Goal: Transaction & Acquisition: Book appointment/travel/reservation

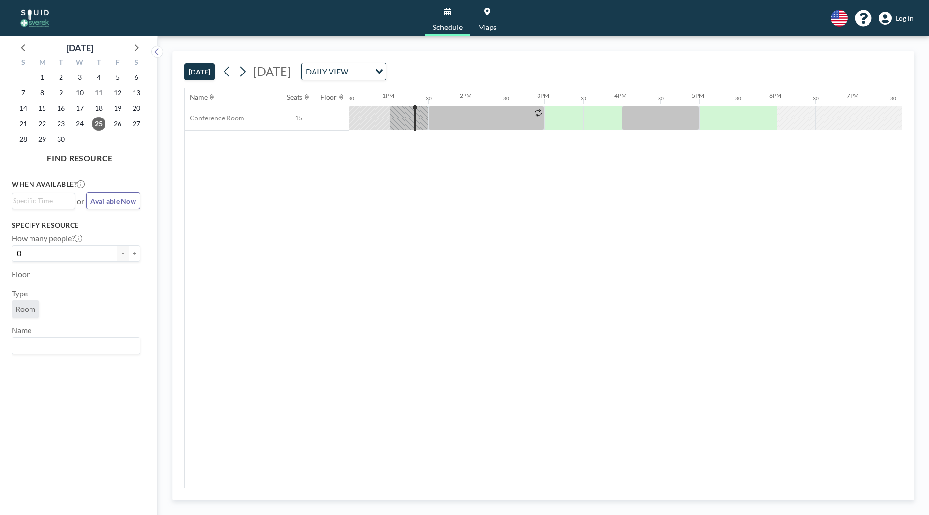
scroll to position [0, 968]
click at [247, 74] on icon at bounding box center [242, 71] width 9 height 15
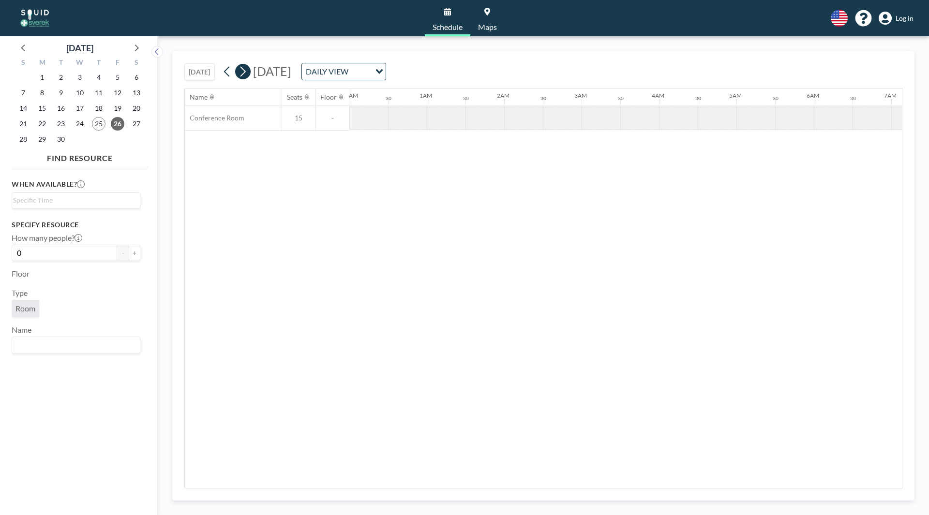
scroll to position [0, 538]
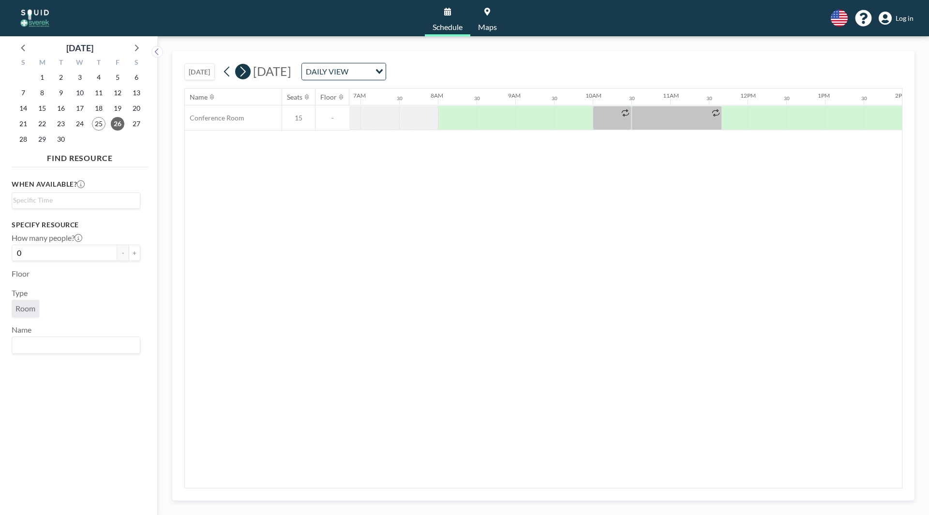
click at [247, 74] on icon at bounding box center [242, 71] width 9 height 15
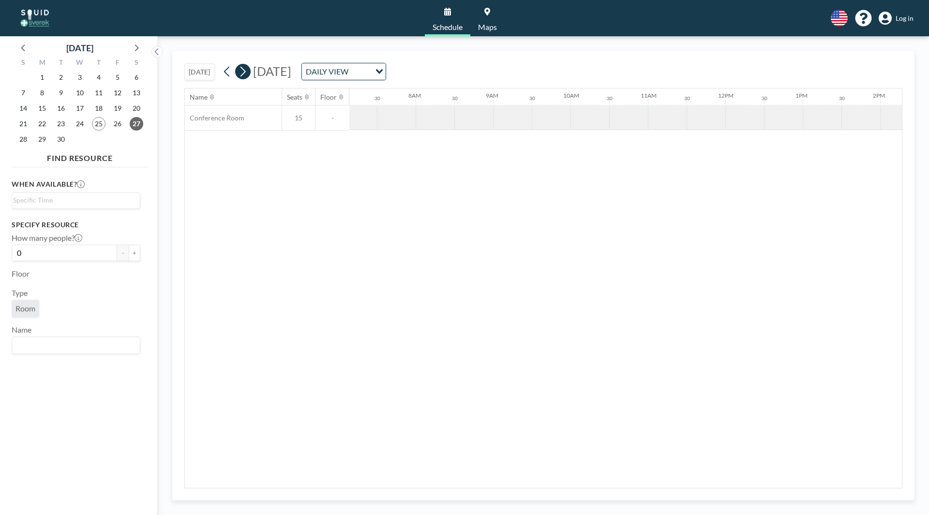
click at [247, 74] on icon at bounding box center [242, 71] width 9 height 15
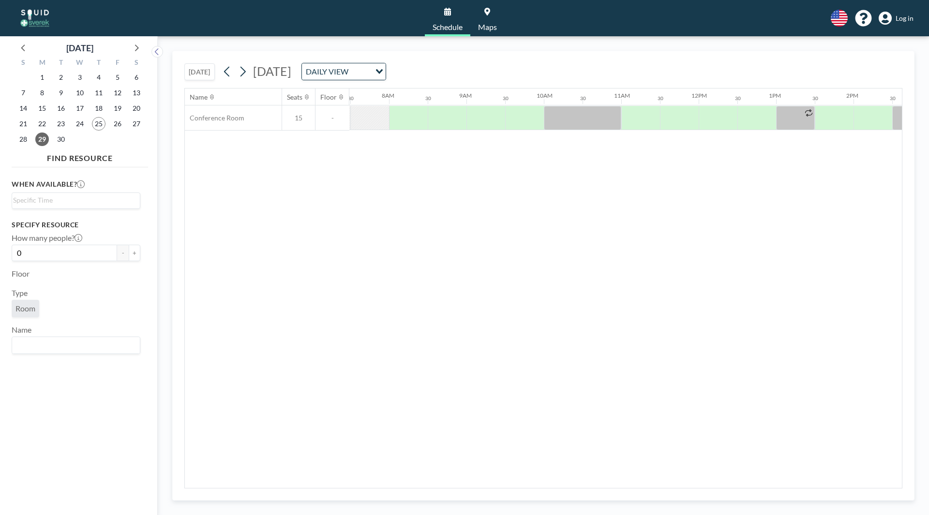
scroll to position [0, 581]
click at [442, 14] on link "Schedule" at bounding box center [447, 18] width 45 height 36
click at [247, 72] on icon at bounding box center [242, 71] width 9 height 15
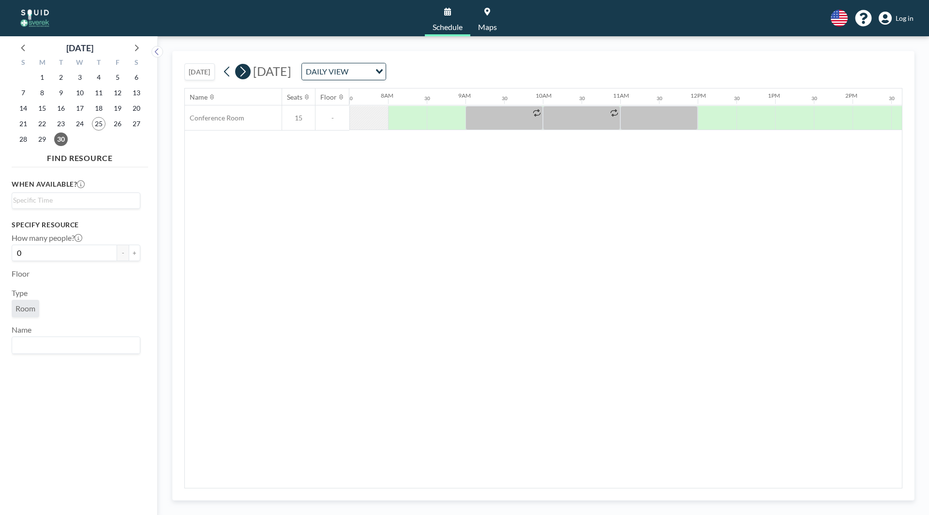
click at [247, 72] on icon at bounding box center [242, 71] width 9 height 15
click at [374, 76] on input "Search for option" at bounding box center [338, 71] width 71 height 13
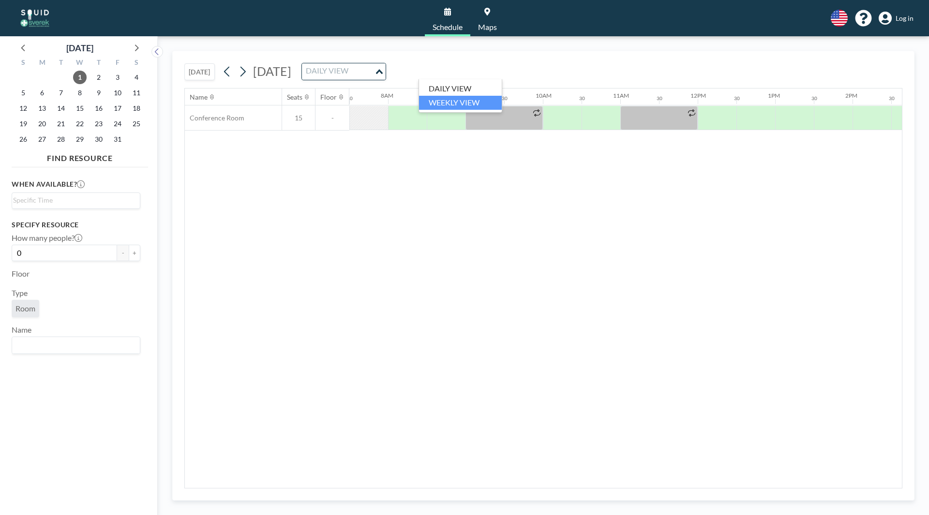
click at [478, 103] on li "WEEKLY VIEW" at bounding box center [460, 103] width 83 height 14
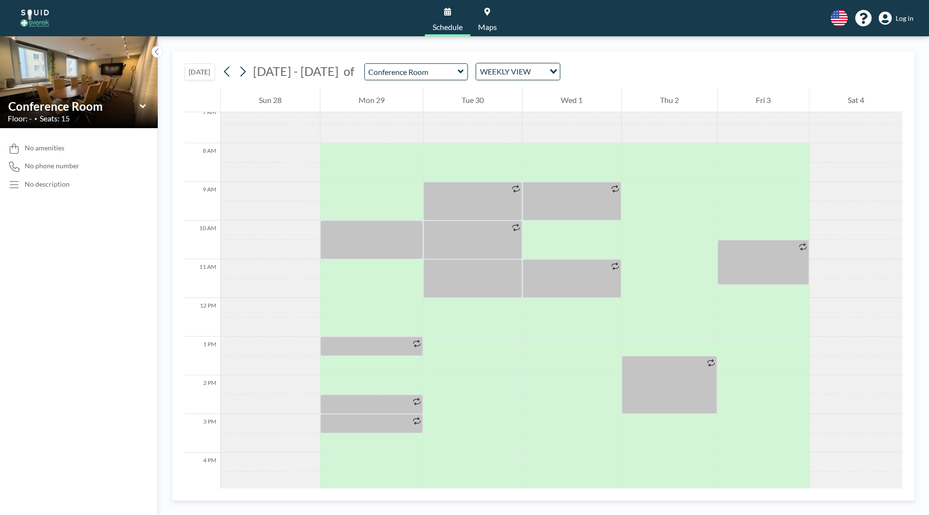
scroll to position [290, 0]
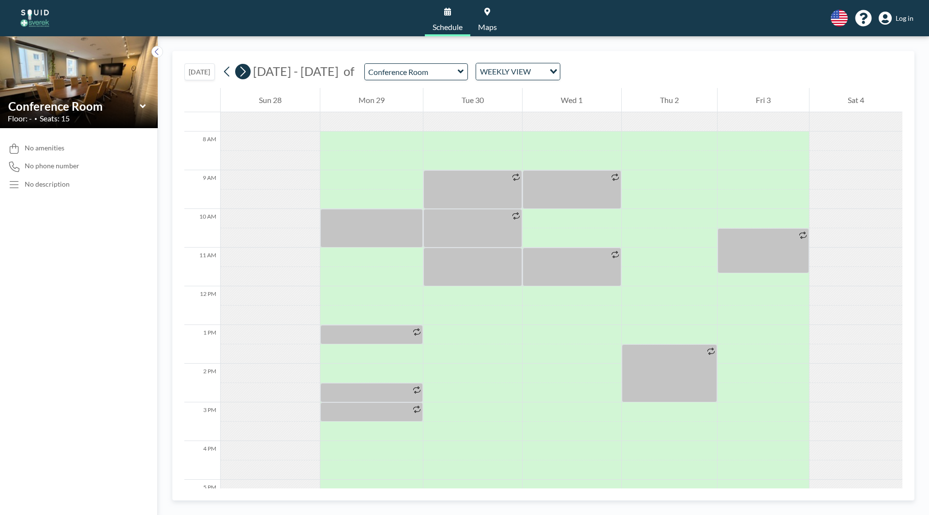
click at [250, 71] on button at bounding box center [242, 71] width 15 height 15
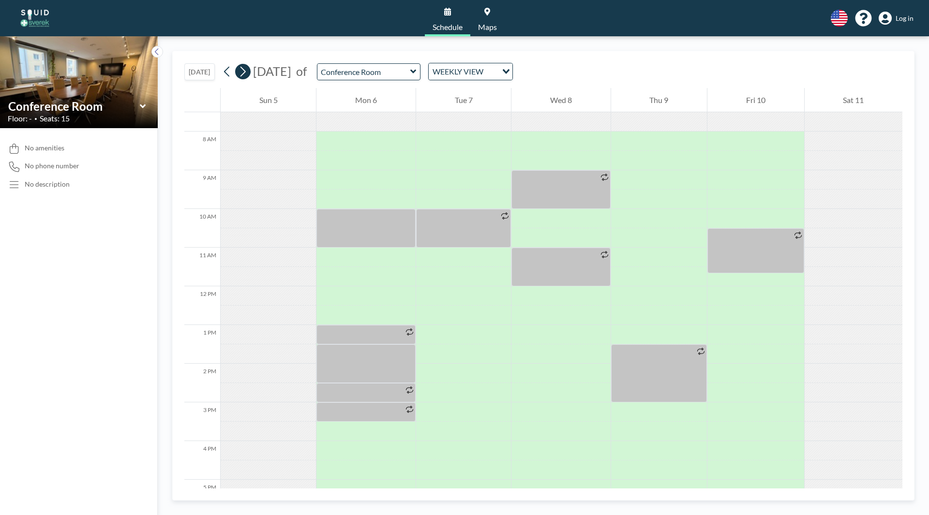
click at [250, 71] on button at bounding box center [242, 71] width 15 height 15
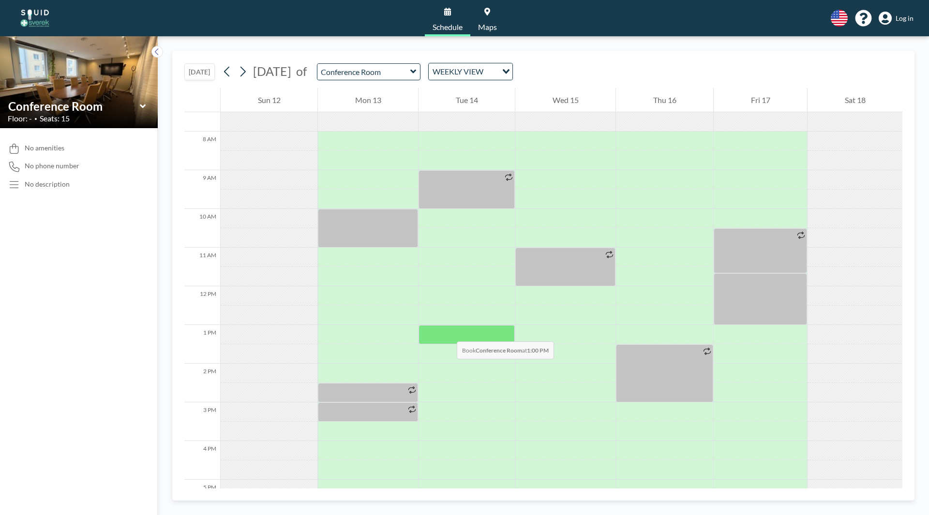
click at [447, 332] on div at bounding box center [467, 334] width 96 height 19
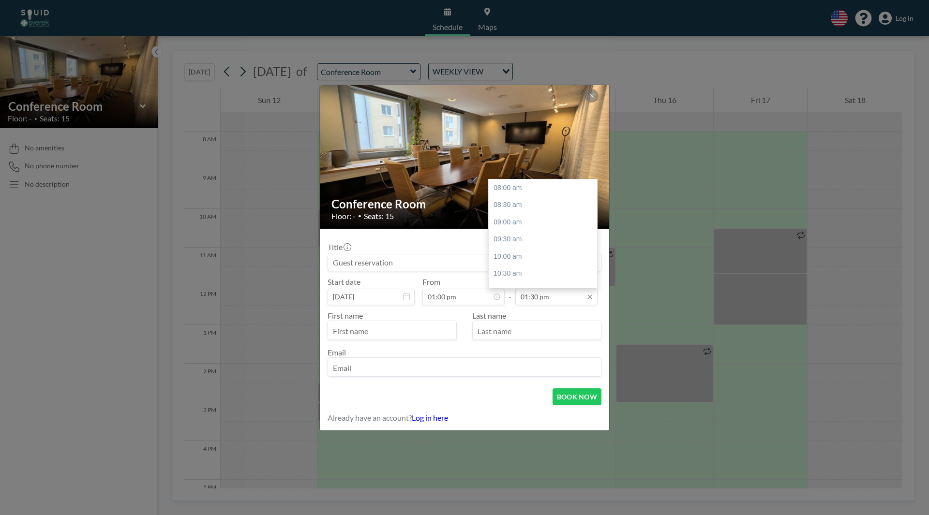
scroll to position [190, 0]
click at [534, 298] on input "01:30 pm" at bounding box center [556, 297] width 82 height 16
click at [538, 298] on input "01:30 pm" at bounding box center [556, 297] width 82 height 16
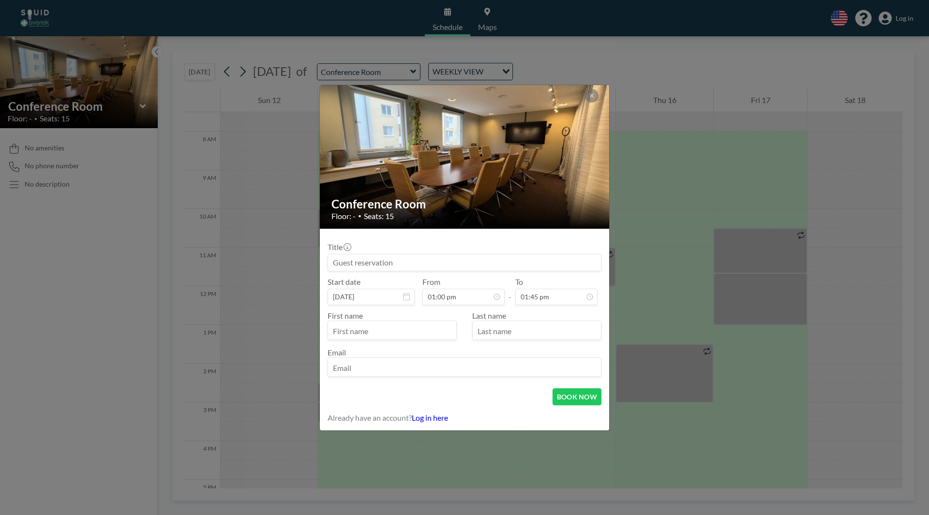
type input "01:45 pm"
click at [516, 406] on form "Title Start date Oct 14, 2025 From 01:00 pm - To 01:45 pm First name Last name …" at bounding box center [464, 330] width 289 height 202
click at [407, 263] on input at bounding box center [464, 263] width 273 height 16
type input "Sofie Slättman"
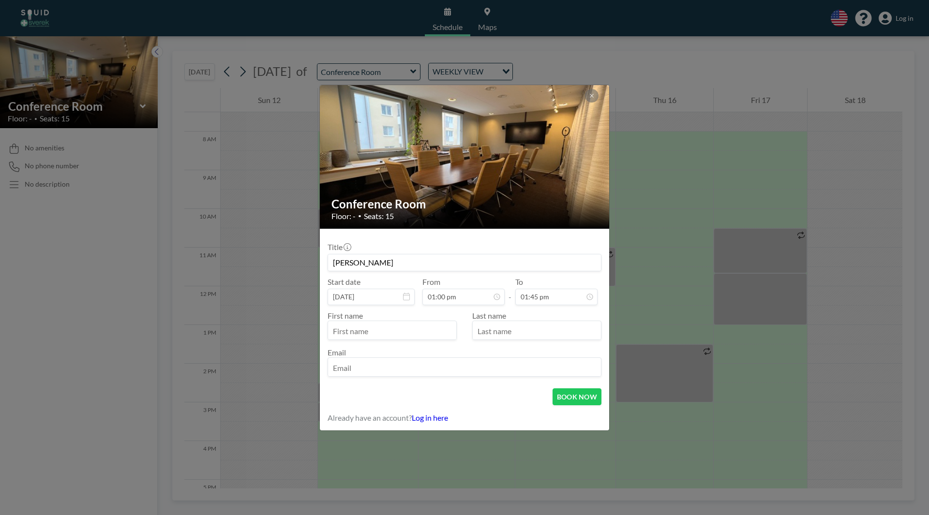
click at [392, 327] on input "text" at bounding box center [392, 331] width 128 height 16
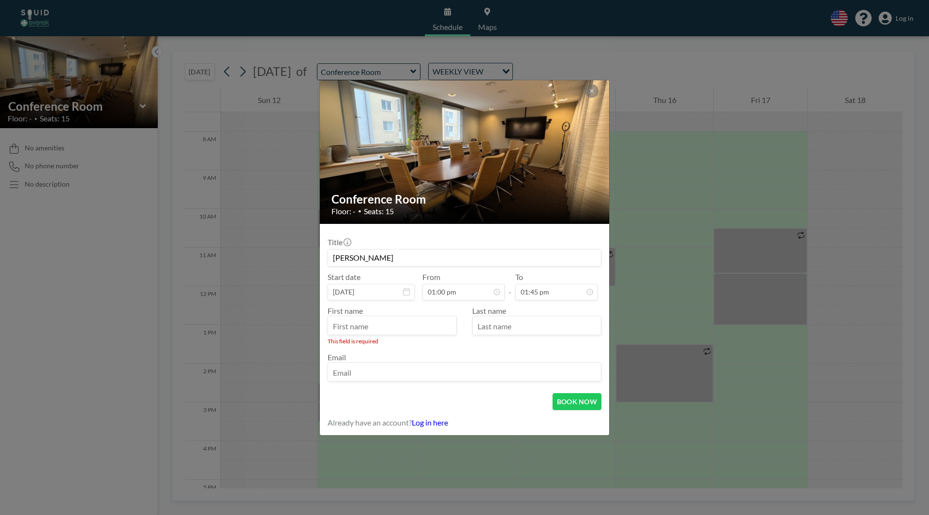
click at [461, 259] on input "Sofie Slättman" at bounding box center [464, 258] width 273 height 16
drag, startPoint x: 462, startPoint y: 259, endPoint x: 253, endPoint y: 263, distance: 208.6
click at [253, 263] on div "Conference Room Floor: - • Seats: 15 Title Sofie Slättman Start date Oct 14, 20…" at bounding box center [464, 257] width 929 height 515
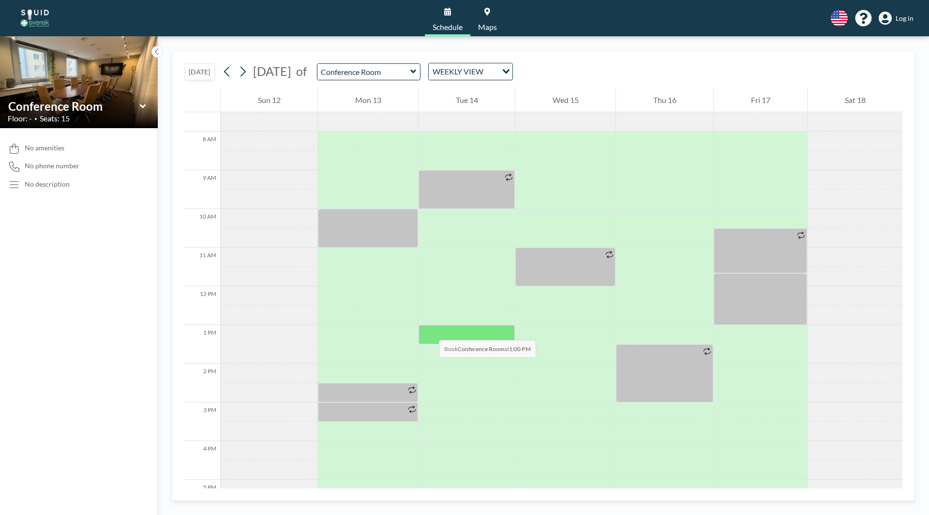
click at [429, 331] on div at bounding box center [467, 334] width 96 height 19
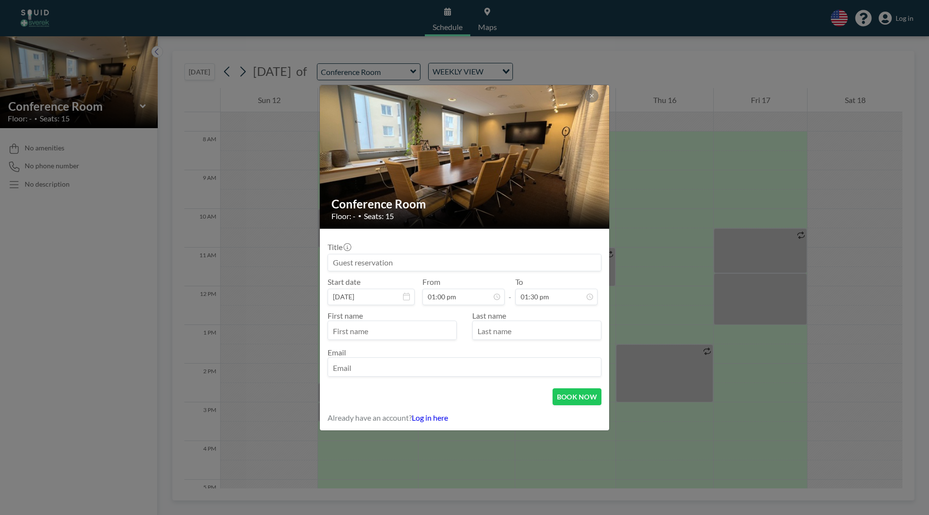
click at [429, 331] on input "text" at bounding box center [392, 331] width 128 height 16
click at [372, 265] on input at bounding box center [464, 263] width 273 height 16
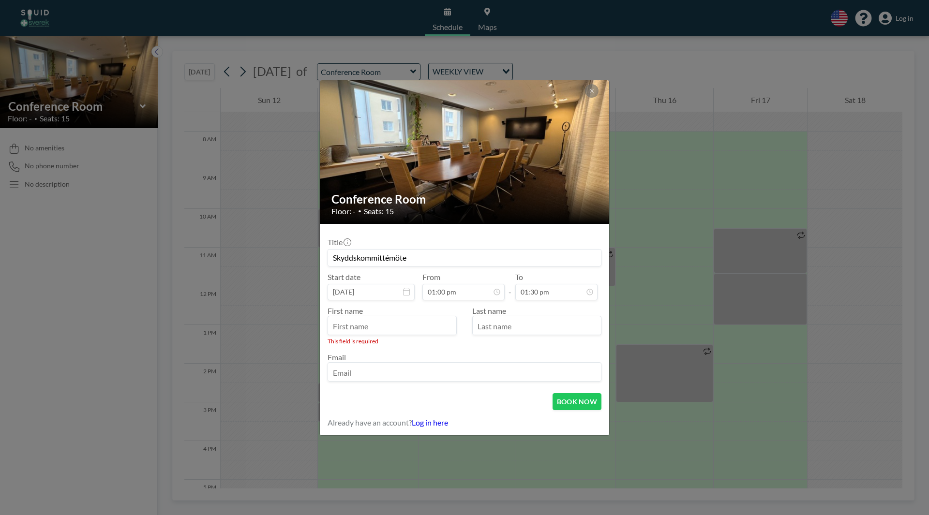
type input "Skyddskommittémöte"
click at [345, 318] on div at bounding box center [392, 325] width 129 height 19
click at [345, 326] on input "text" at bounding box center [392, 326] width 128 height 16
type input "Sofie"
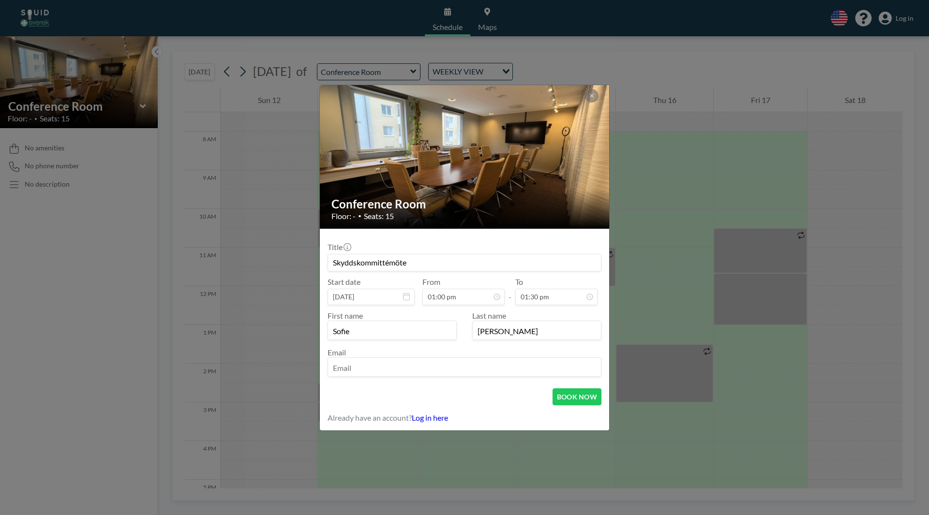
type input "[PERSON_NAME]"
click at [358, 370] on input "email" at bounding box center [464, 368] width 273 height 16
type input "s"
type input "[EMAIL_ADDRESS][PERSON_NAME][DOMAIN_NAME]"
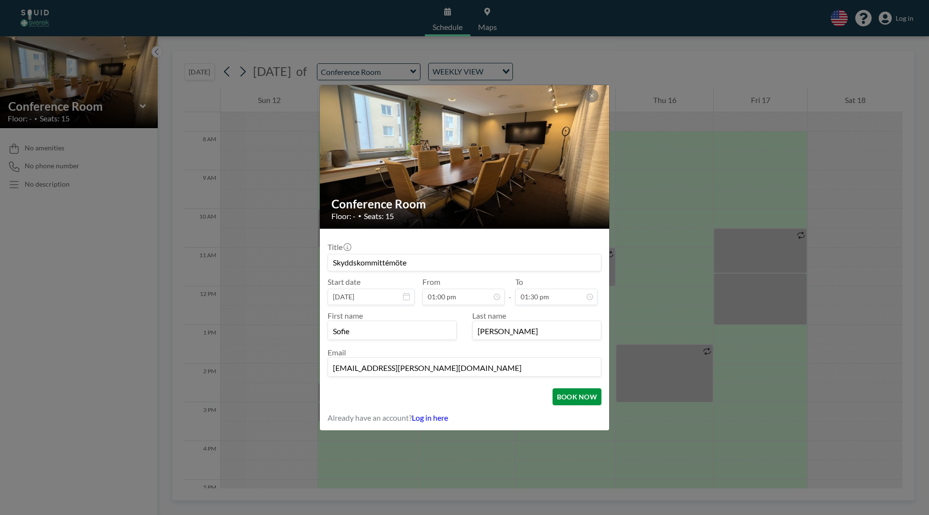
click at [586, 393] on button "BOOK NOW" at bounding box center [577, 397] width 49 height 17
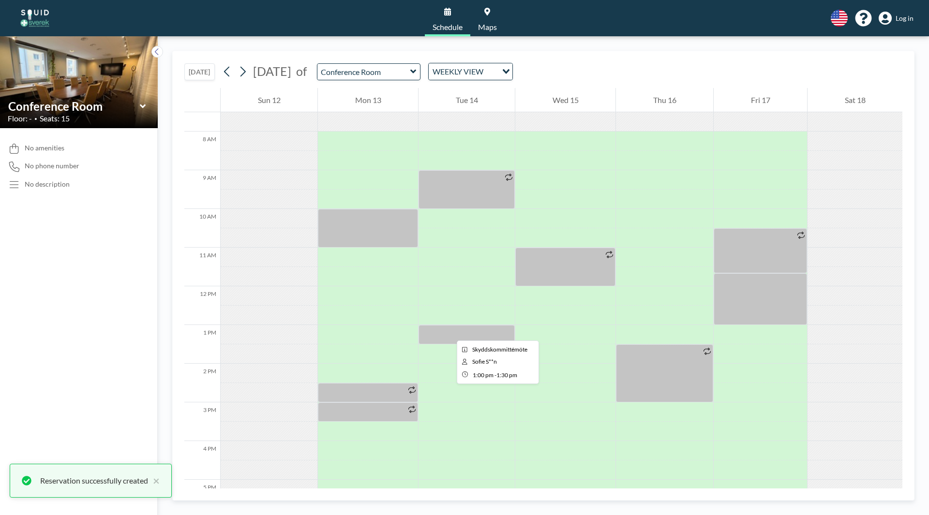
click at [449, 332] on div at bounding box center [467, 334] width 96 height 19
click at [452, 336] on div at bounding box center [467, 334] width 96 height 19
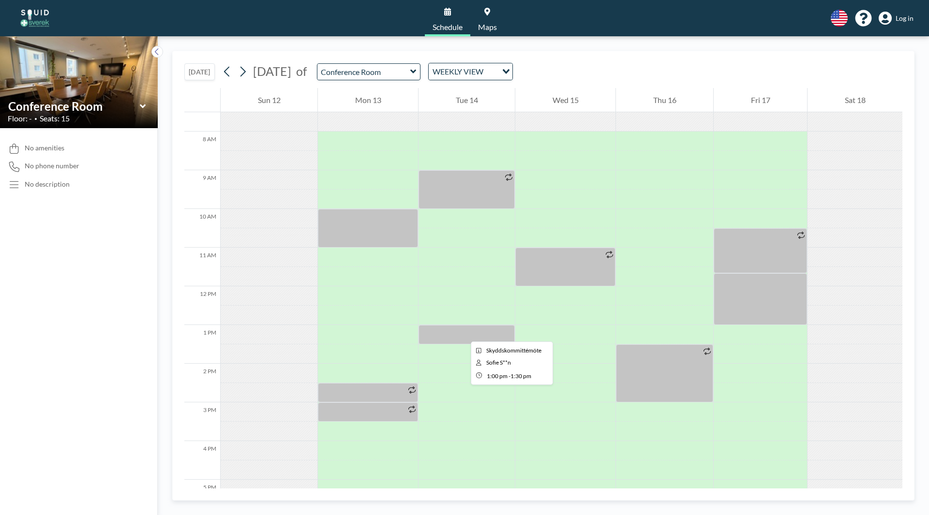
click at [463, 333] on div at bounding box center [467, 334] width 96 height 19
drag, startPoint x: 462, startPoint y: 337, endPoint x: 456, endPoint y: 337, distance: 5.3
click at [456, 337] on div at bounding box center [467, 334] width 96 height 19
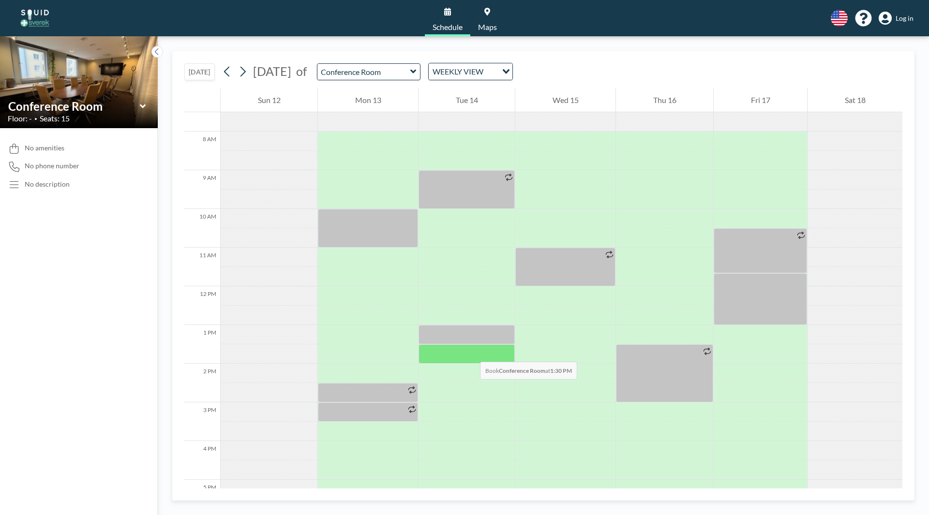
click at [470, 352] on div at bounding box center [467, 354] width 96 height 19
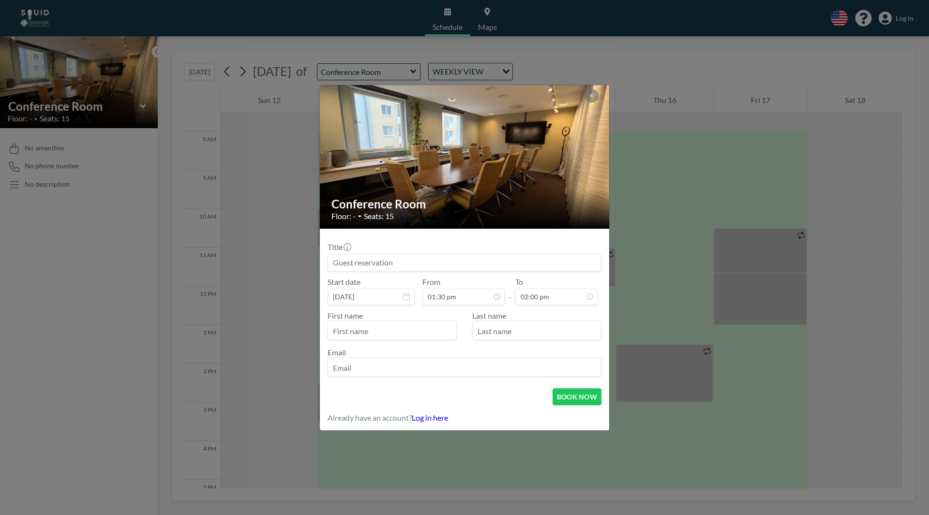
click at [383, 262] on input at bounding box center [464, 263] width 273 height 16
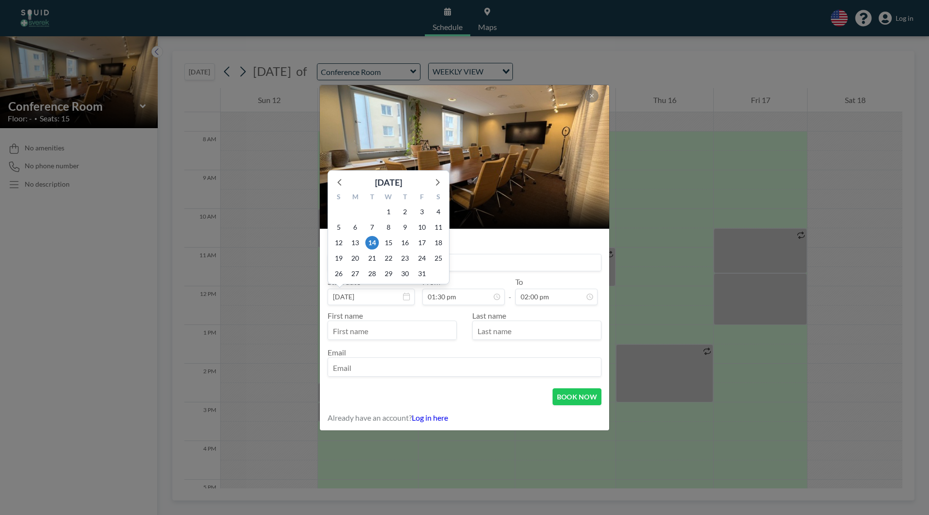
scroll to position [190, 0]
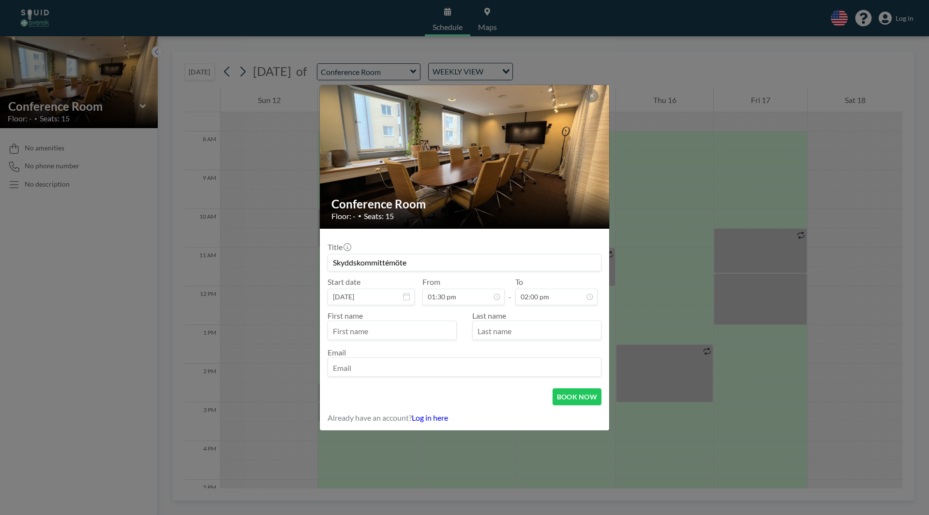
type input "Skyddskommittémöte"
click at [386, 329] on input "text" at bounding box center [392, 331] width 128 height 16
type input "s"
type input "Sofie"
type input "[PERSON_NAME]"
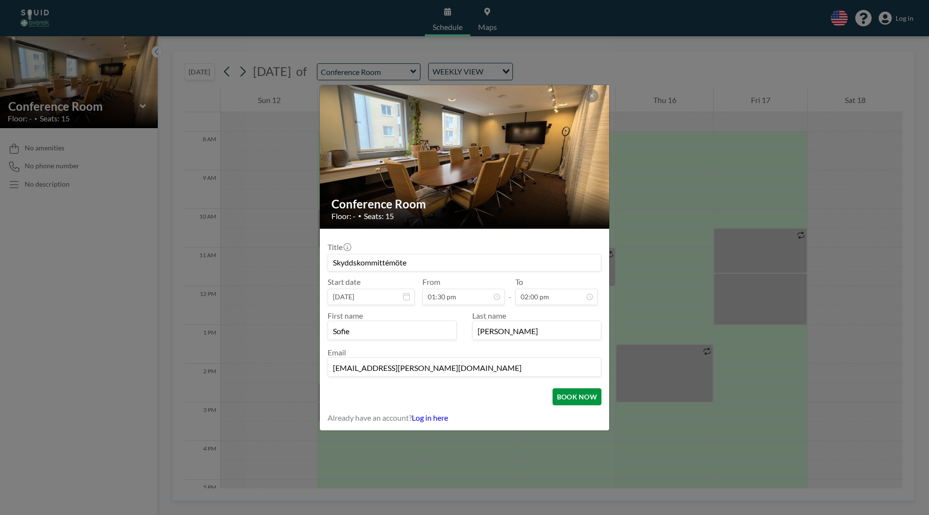
type input "[EMAIL_ADDRESS][PERSON_NAME][DOMAIN_NAME]"
click at [586, 395] on button "BOOK NOW" at bounding box center [577, 397] width 49 height 17
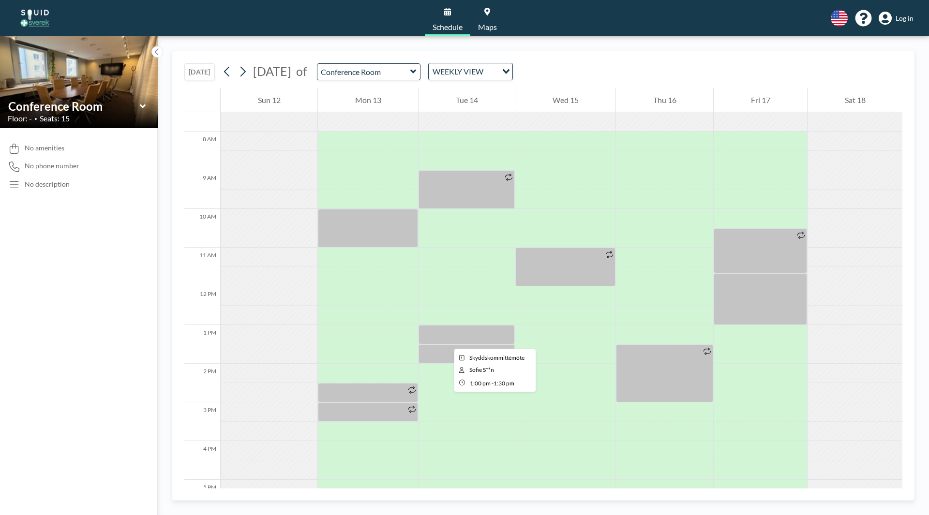
click at [446, 340] on div at bounding box center [467, 334] width 96 height 19
click at [456, 338] on div at bounding box center [467, 334] width 96 height 19
click at [457, 337] on div at bounding box center [467, 334] width 96 height 19
drag, startPoint x: 457, startPoint y: 336, endPoint x: 418, endPoint y: 359, distance: 45.5
click at [419, 359] on div at bounding box center [467, 354] width 96 height 19
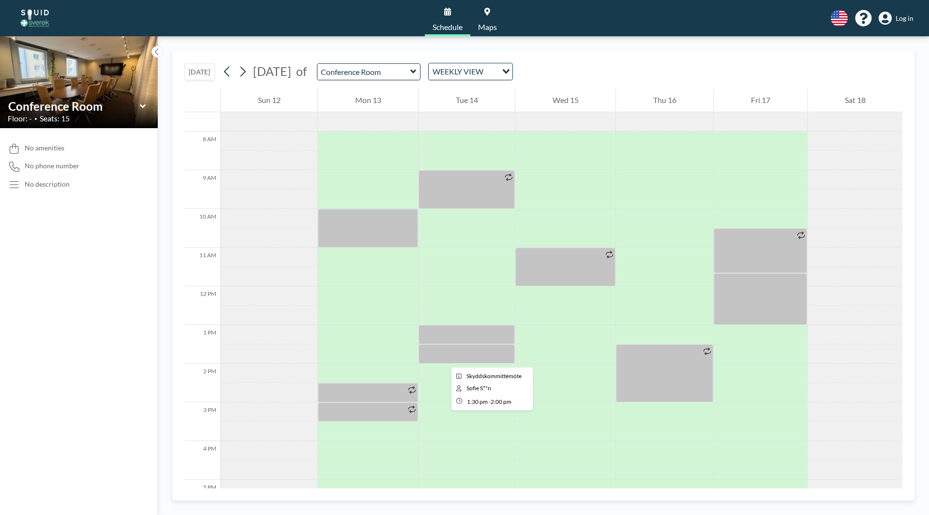
click at [443, 359] on div at bounding box center [467, 354] width 96 height 19
click at [442, 347] on div at bounding box center [467, 354] width 96 height 19
click at [442, 340] on div at bounding box center [467, 334] width 96 height 19
click at [445, 360] on div at bounding box center [467, 354] width 96 height 19
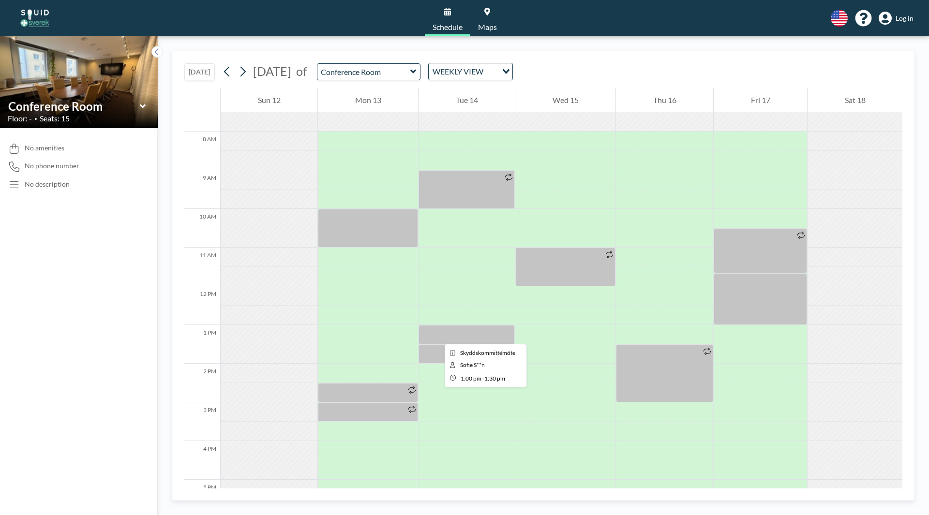
click at [437, 335] on div at bounding box center [467, 334] width 96 height 19
click at [481, 334] on div at bounding box center [467, 334] width 96 height 19
click at [460, 342] on div at bounding box center [467, 334] width 96 height 19
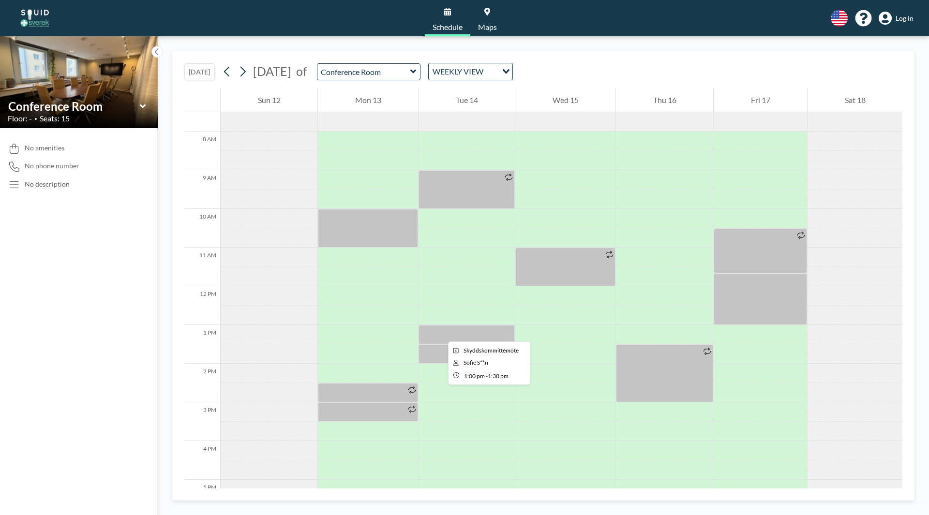
click at [440, 332] on div at bounding box center [467, 334] width 96 height 19
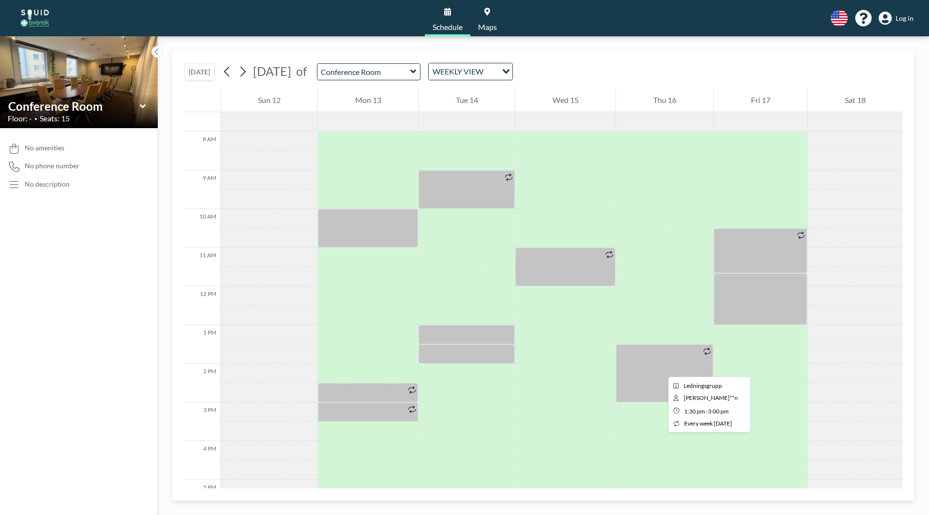
click at [661, 368] on div at bounding box center [664, 374] width 97 height 58
click at [429, 325] on div at bounding box center [467, 315] width 96 height 19
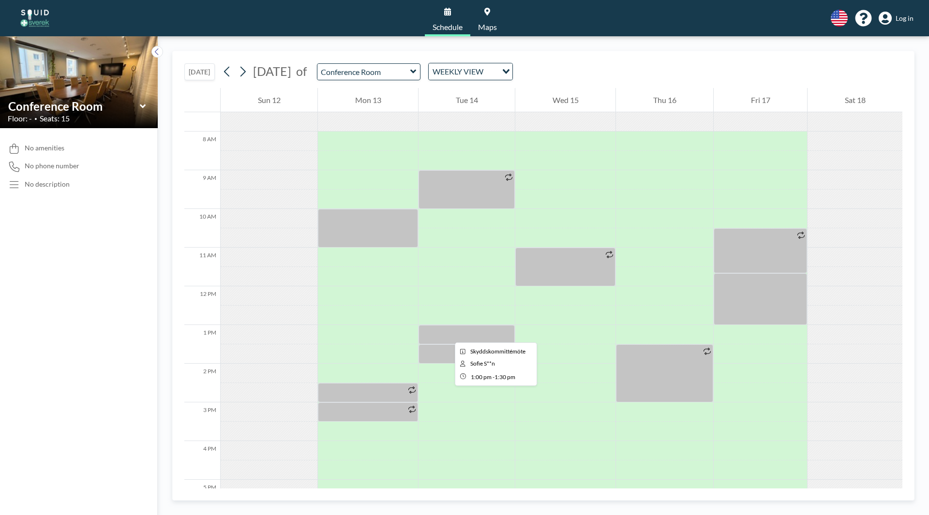
click at [447, 334] on div at bounding box center [467, 334] width 96 height 19
click at [497, 71] on div "WEEKLY VIEW" at bounding box center [463, 70] width 69 height 15
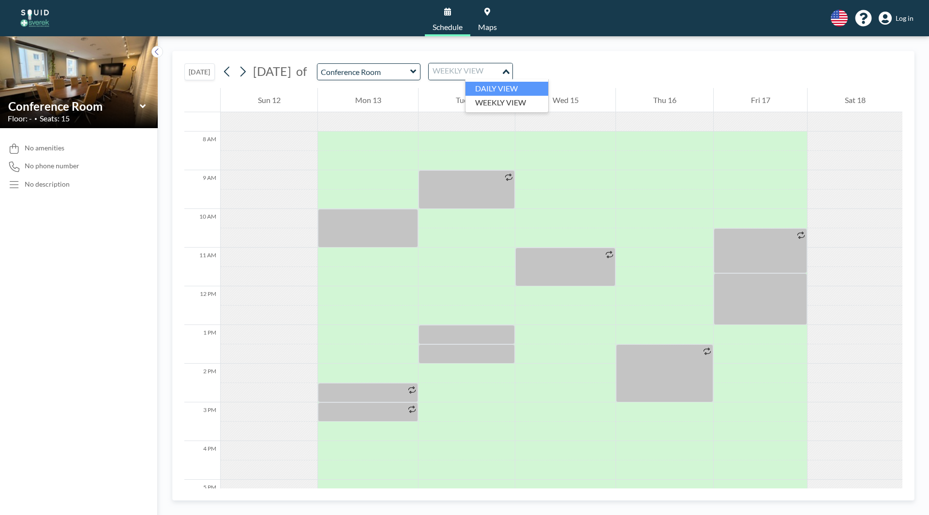
click at [494, 90] on li "DAILY VIEW" at bounding box center [507, 89] width 83 height 14
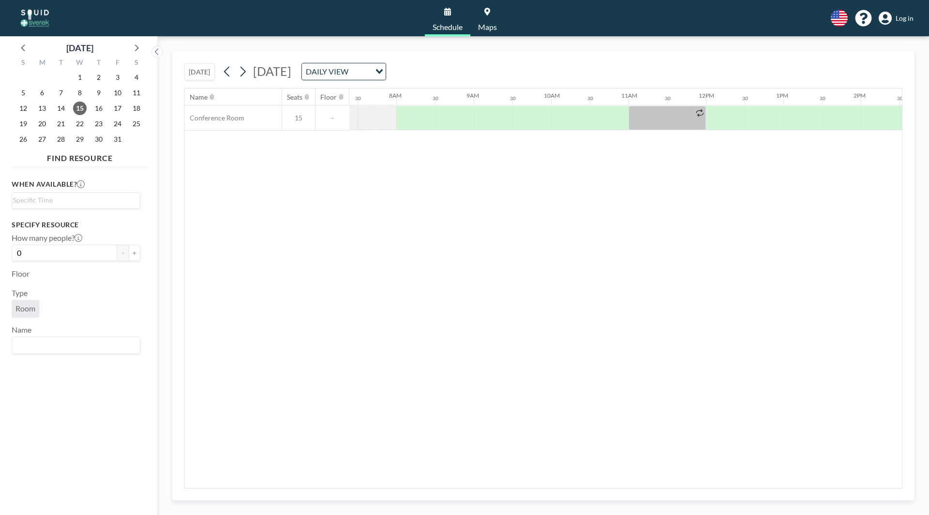
scroll to position [0, 581]
click at [249, 75] on button at bounding box center [242, 71] width 15 height 15
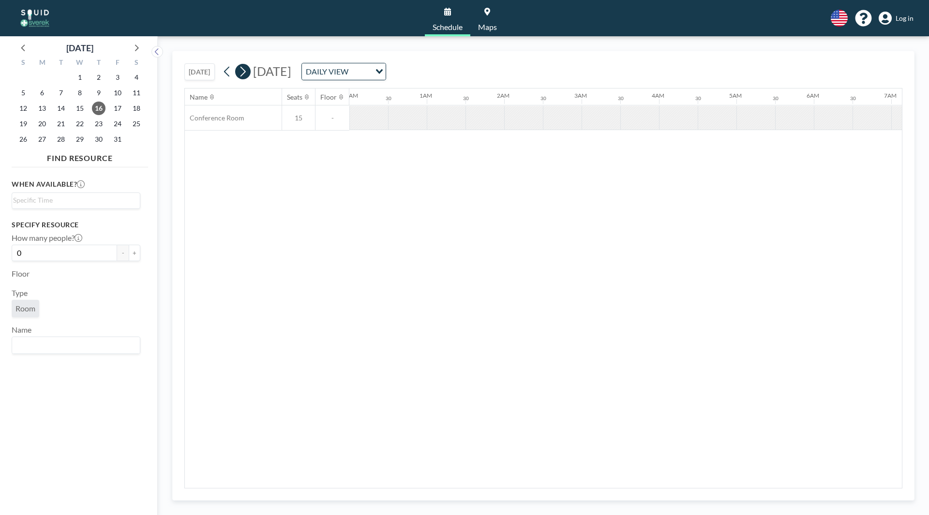
scroll to position [0, 0]
click at [249, 75] on button at bounding box center [242, 71] width 15 height 15
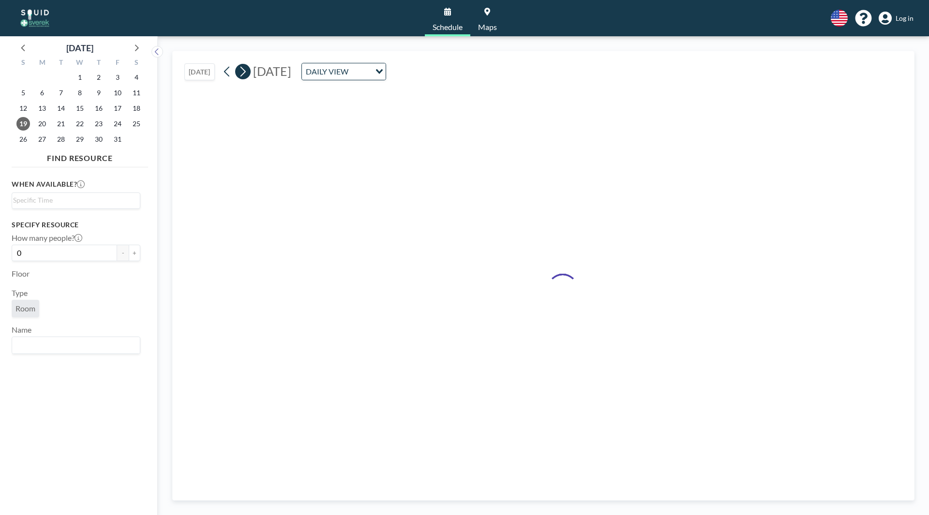
click at [249, 75] on button at bounding box center [242, 71] width 15 height 15
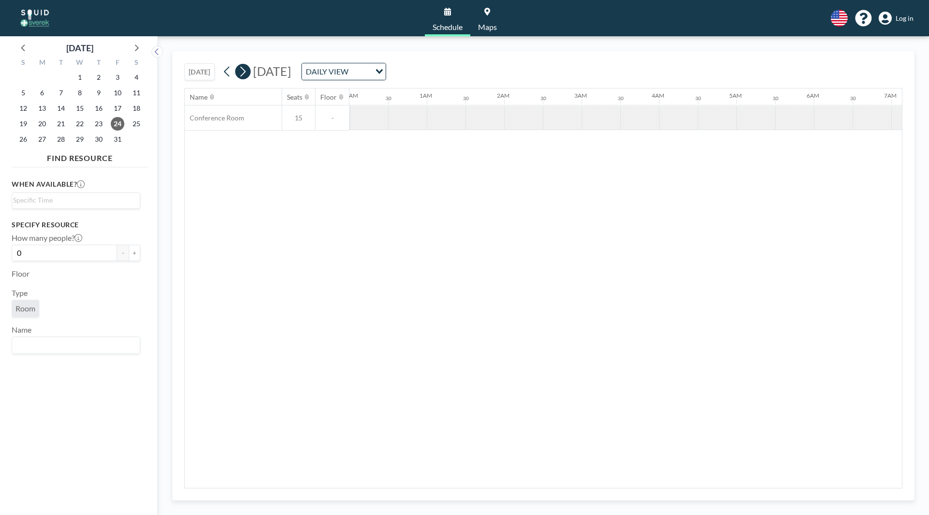
click at [249, 75] on button at bounding box center [242, 71] width 15 height 15
click at [227, 75] on icon at bounding box center [227, 71] width 9 height 15
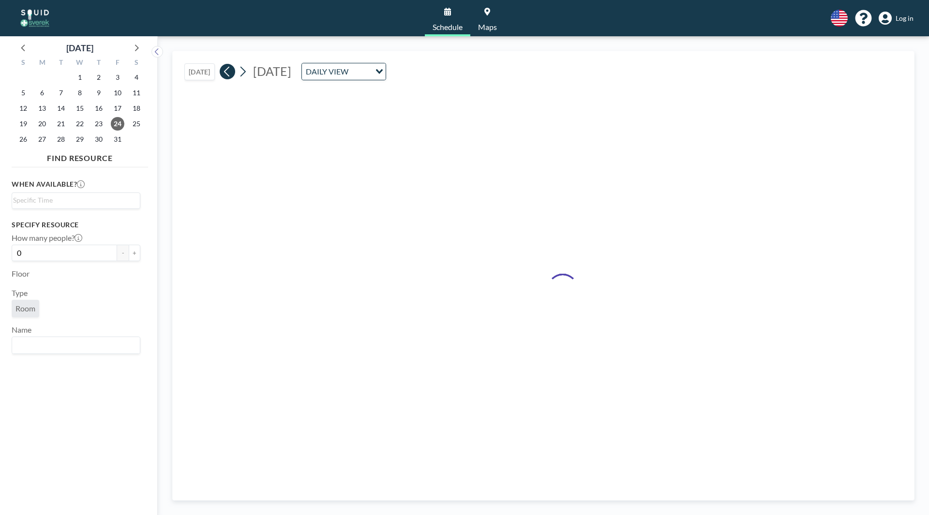
click at [227, 75] on icon at bounding box center [227, 71] width 9 height 15
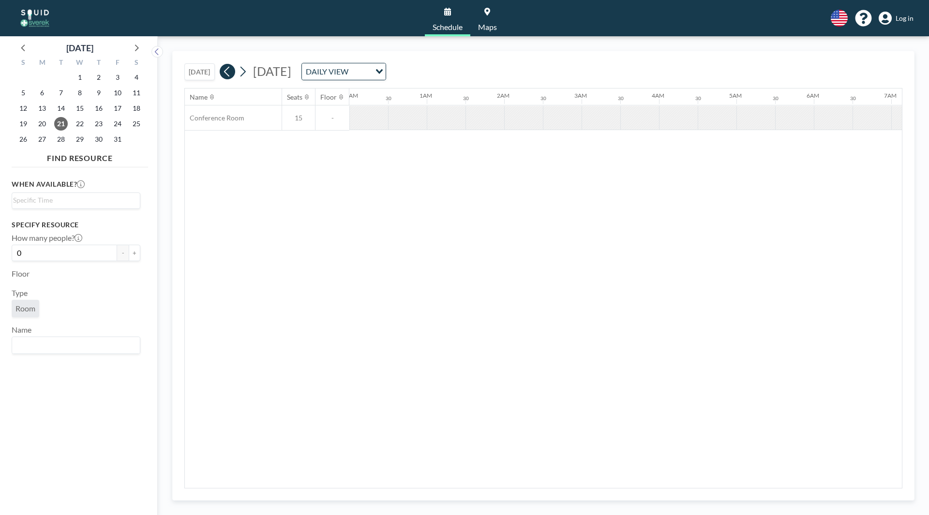
scroll to position [0, 538]
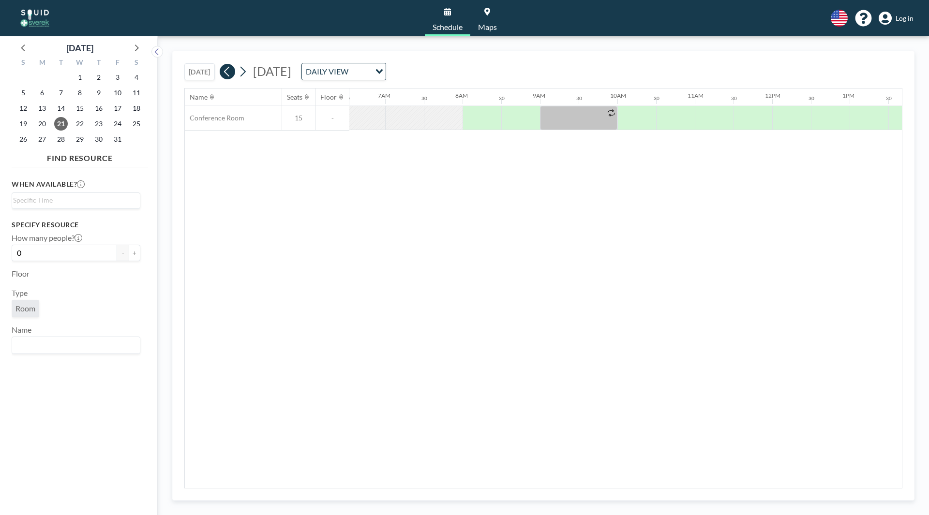
click at [227, 75] on icon at bounding box center [227, 71] width 9 height 15
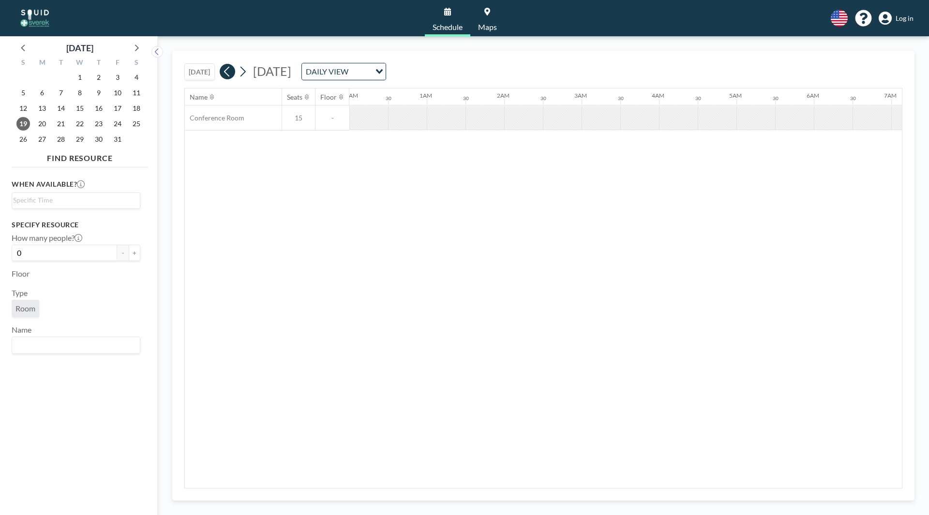
scroll to position [0, 562]
click at [227, 75] on icon at bounding box center [227, 71] width 9 height 15
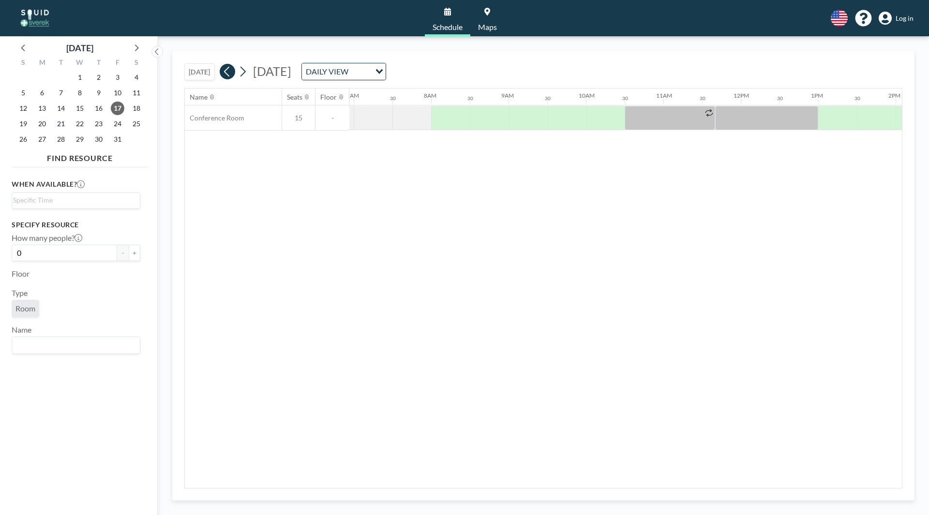
click at [227, 75] on icon at bounding box center [227, 71] width 9 height 15
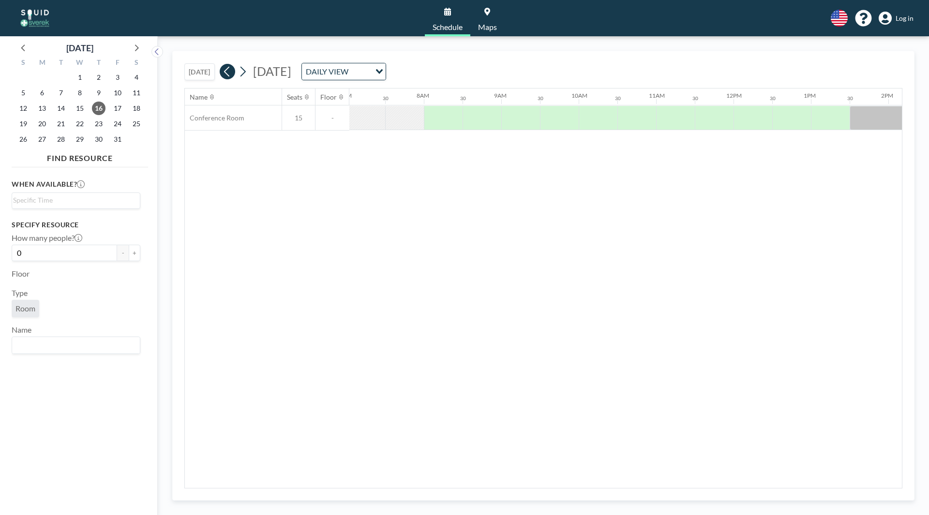
scroll to position [0, 581]
click at [227, 75] on icon at bounding box center [227, 71] width 9 height 15
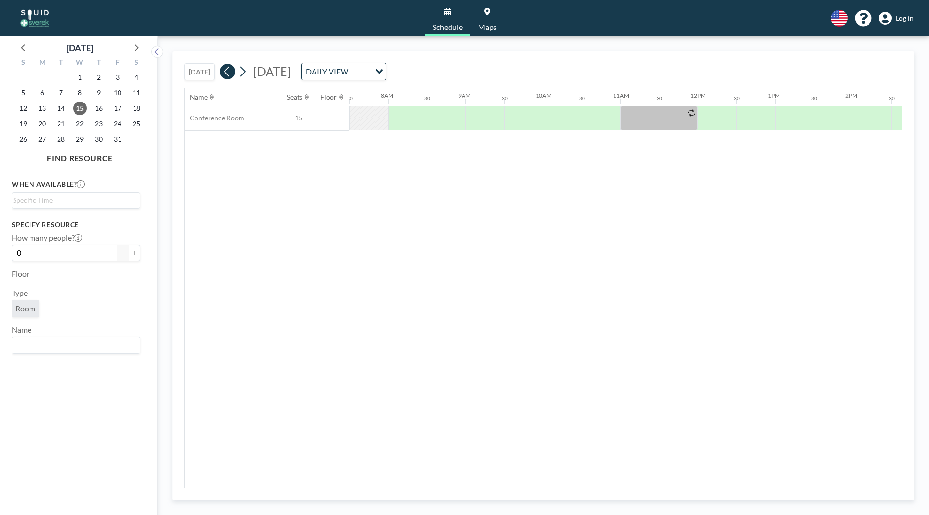
click at [232, 70] on icon at bounding box center [227, 71] width 9 height 15
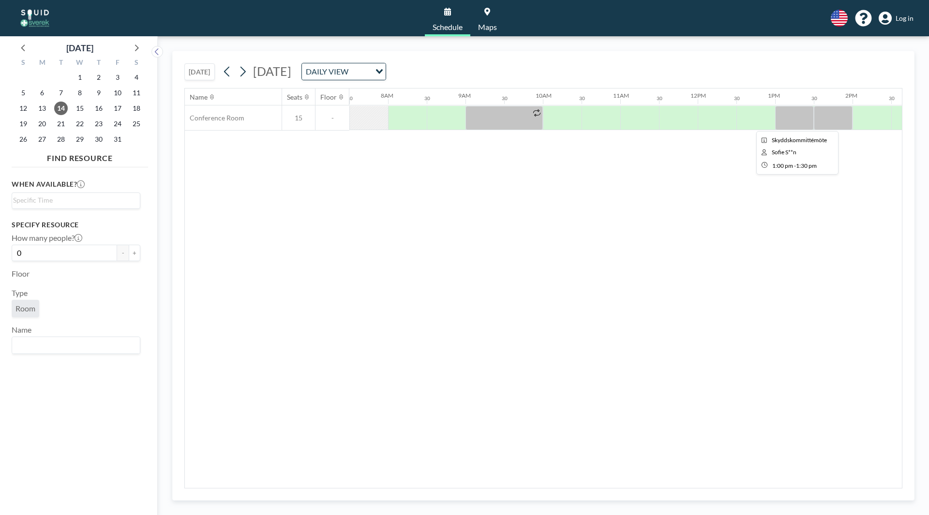
click at [797, 120] on div at bounding box center [794, 118] width 39 height 24
click at [828, 117] on div at bounding box center [833, 118] width 39 height 24
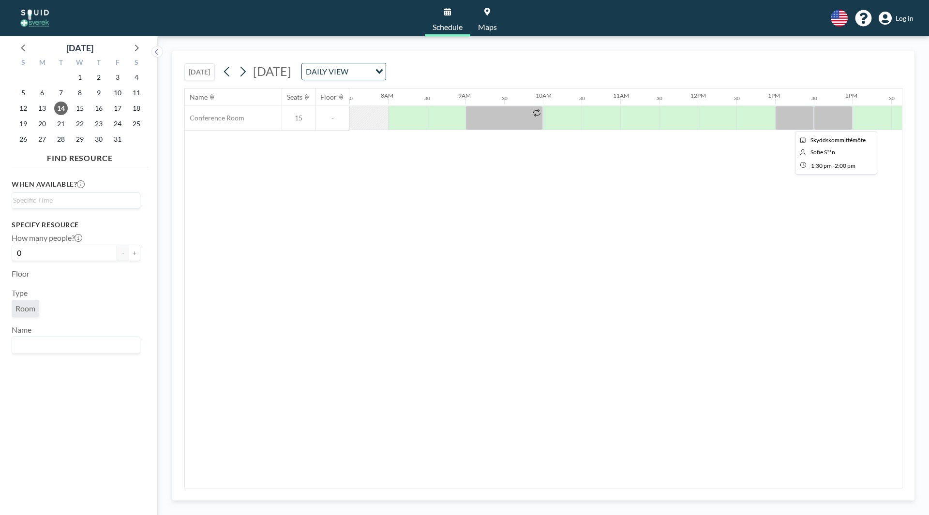
click at [828, 117] on div at bounding box center [833, 118] width 39 height 24
click at [787, 117] on div at bounding box center [794, 118] width 39 height 24
click at [908, 18] on span "Log in" at bounding box center [905, 18] width 18 height 9
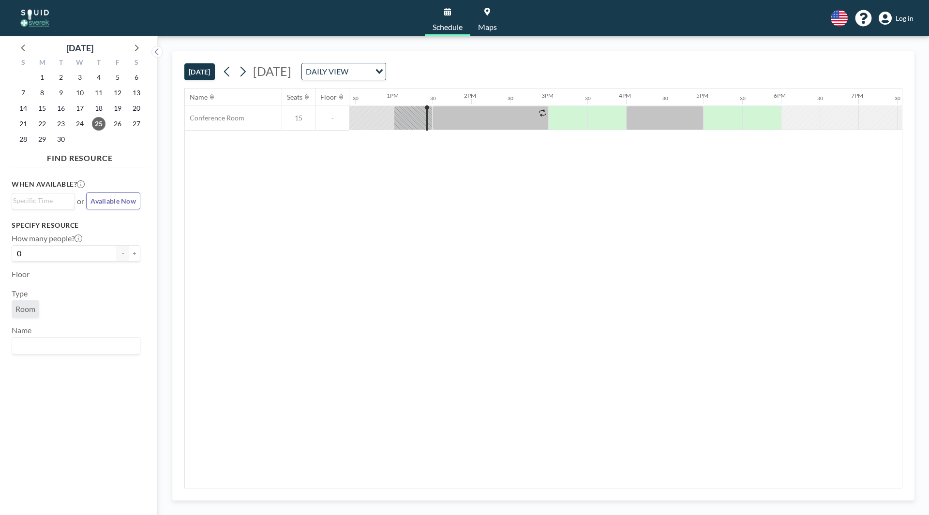
scroll to position [0, 968]
click at [371, 70] on div "DAILY VIEW" at bounding box center [336, 70] width 69 height 15
click at [469, 100] on li "WEEKLY VIEW" at bounding box center [468, 103] width 83 height 14
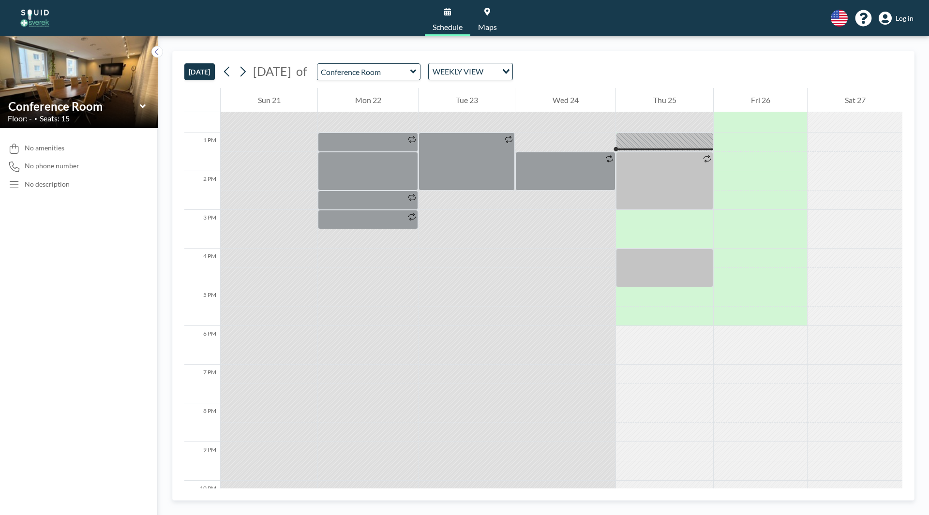
scroll to position [484, 0]
click at [247, 69] on icon at bounding box center [242, 71] width 9 height 15
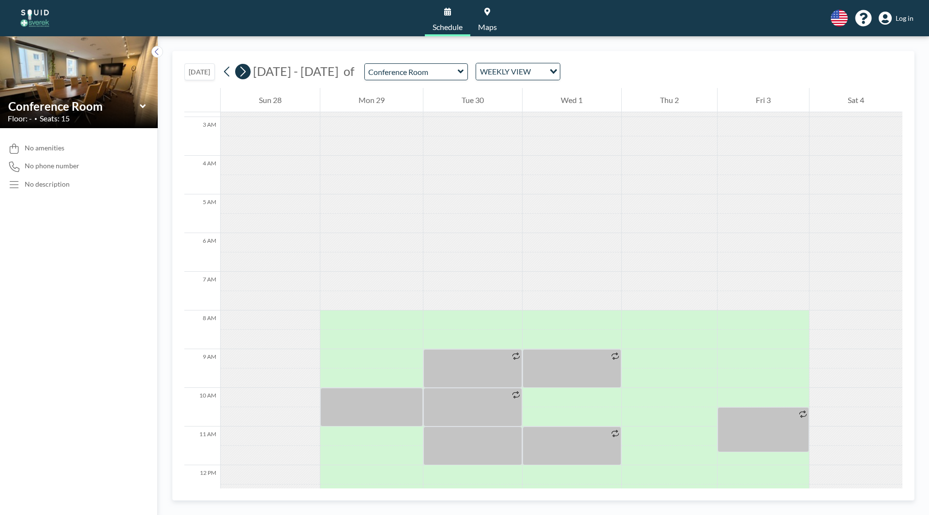
click at [247, 69] on icon at bounding box center [242, 71] width 9 height 15
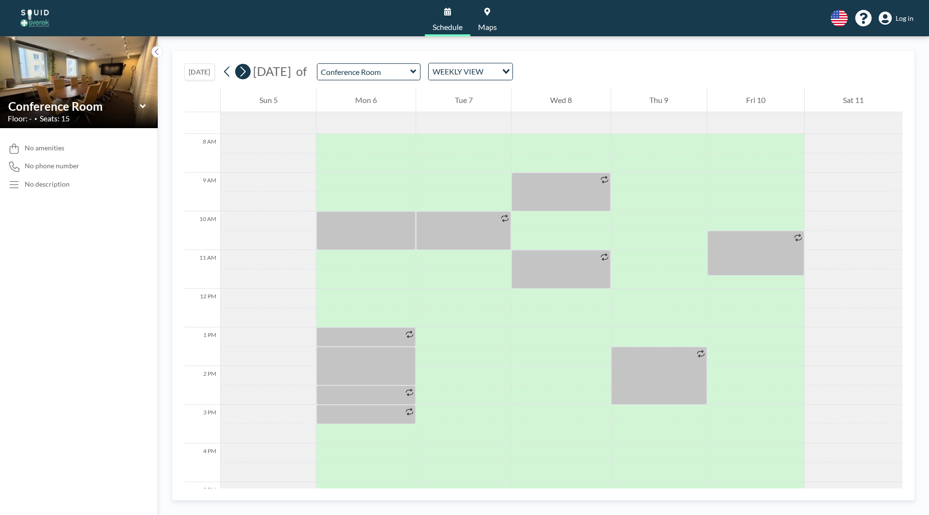
scroll to position [290, 0]
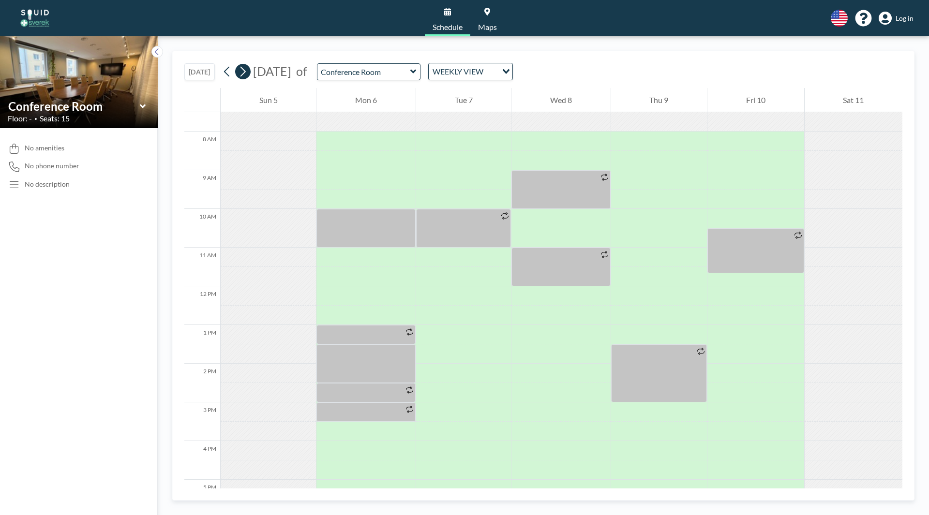
click at [247, 69] on icon at bounding box center [242, 71] width 9 height 15
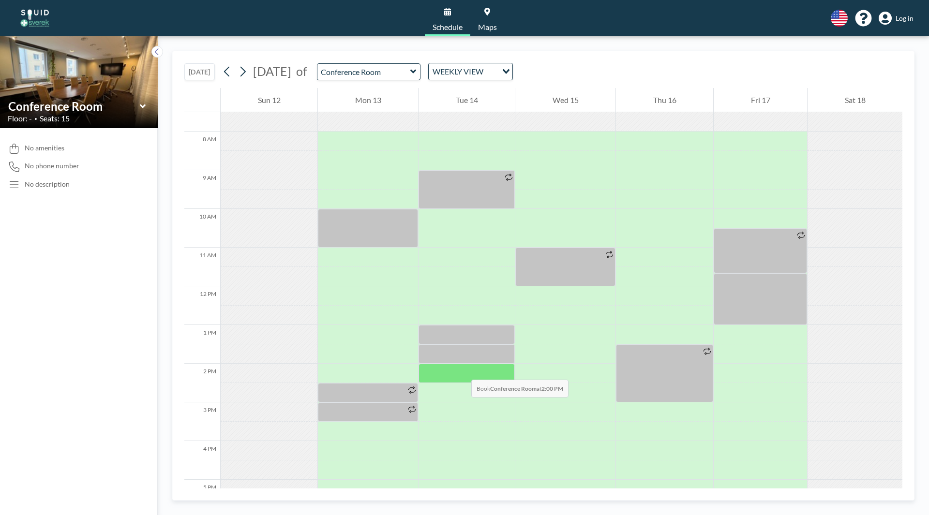
click at [462, 370] on div at bounding box center [467, 373] width 96 height 19
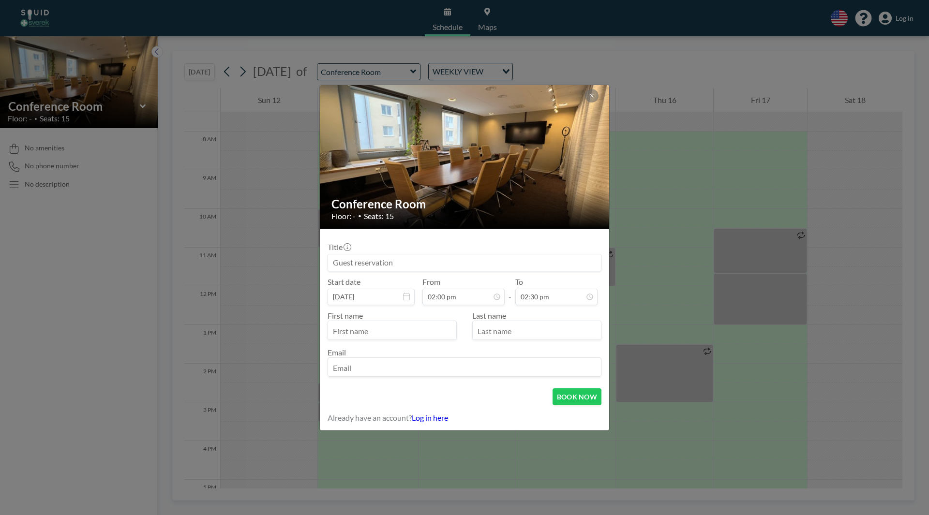
click at [462, 370] on input "email" at bounding box center [464, 368] width 273 height 16
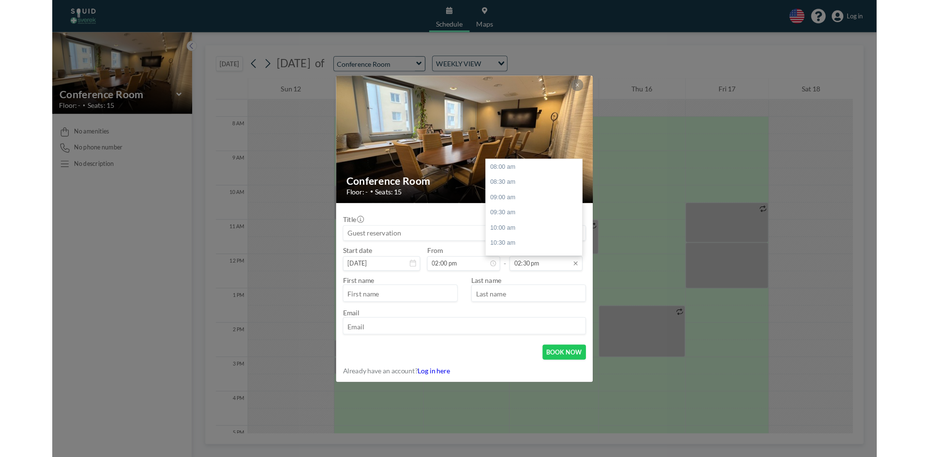
scroll to position [224, 0]
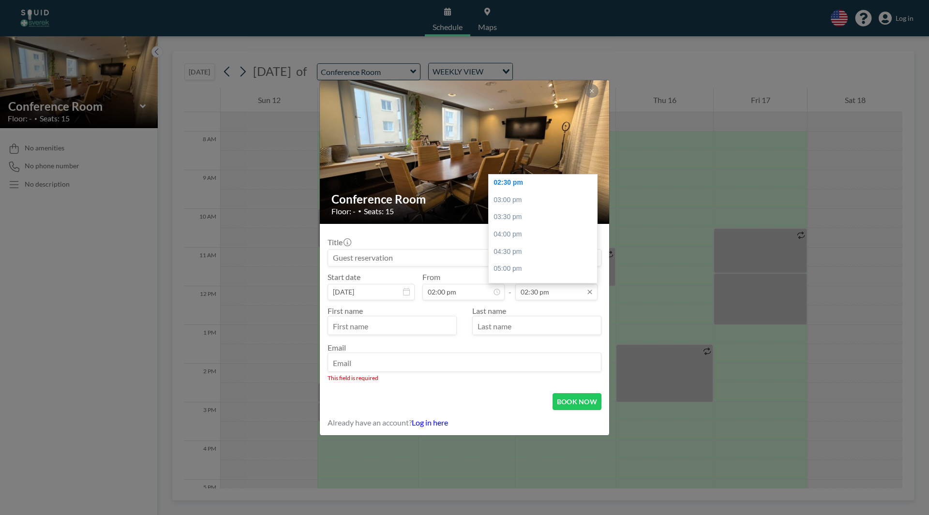
click at [566, 299] on input "02:30 pm" at bounding box center [556, 292] width 82 height 16
click at [537, 295] on input "02:30 pm" at bounding box center [556, 292] width 82 height 16
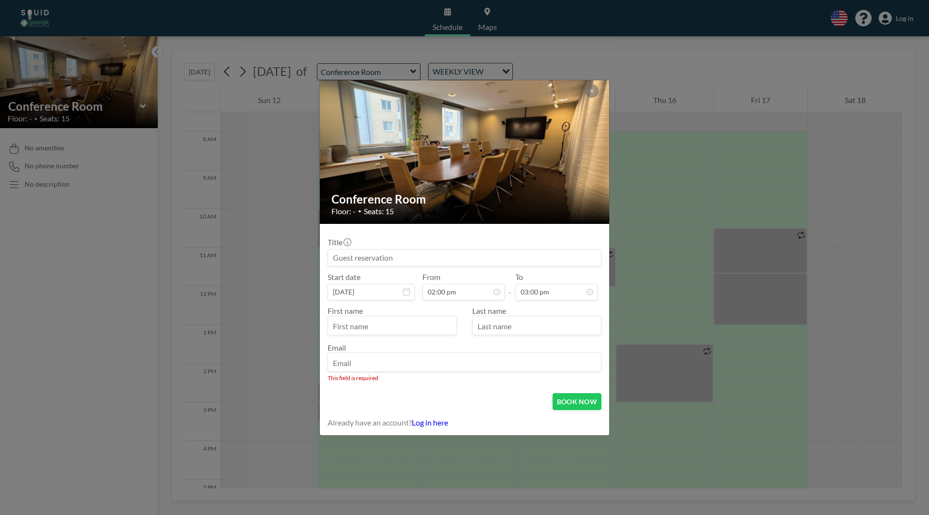
type input "03:00 pm"
click at [373, 263] on input at bounding box center [464, 258] width 273 height 16
type input "Skyddskommittémöte"
click at [382, 317] on div "[DATE]" at bounding box center [388, 324] width 121 height 18
click at [545, 323] on input "text" at bounding box center [537, 326] width 128 height 16
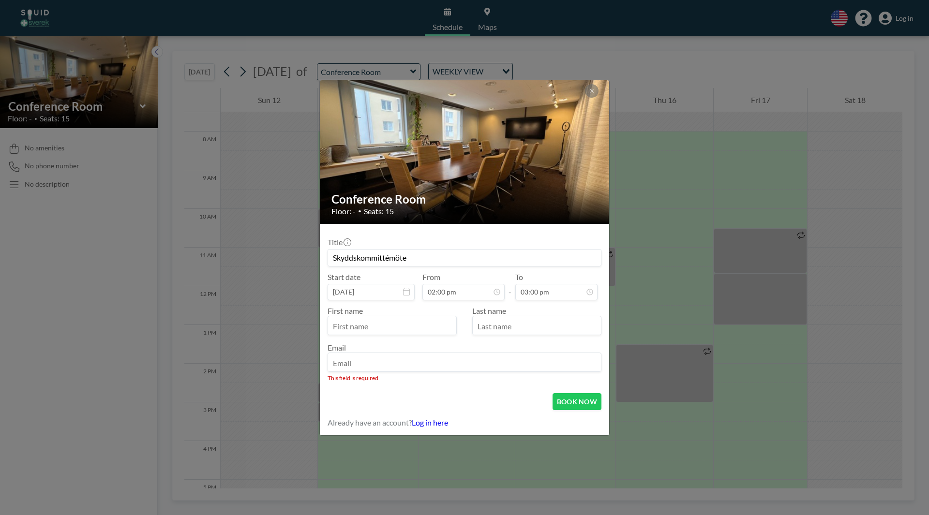
click at [364, 329] on input "text" at bounding box center [392, 326] width 128 height 16
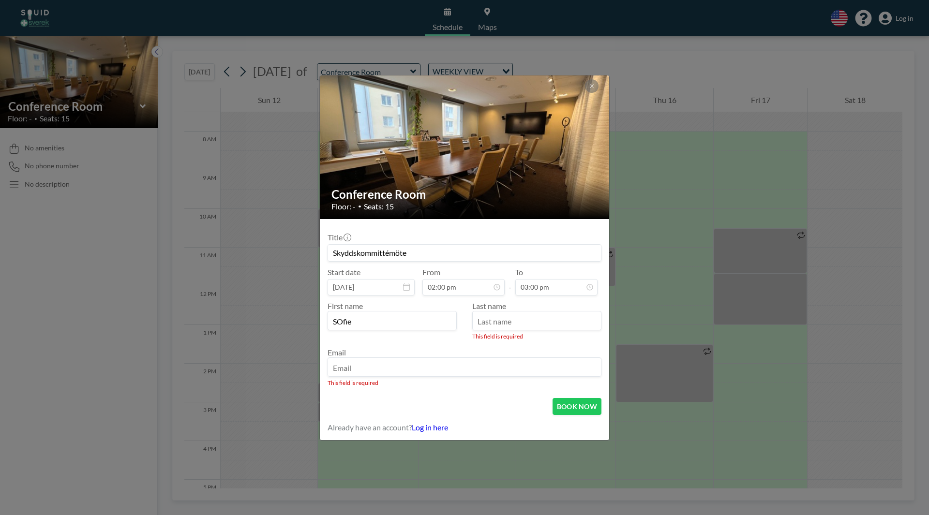
type input "SOfie"
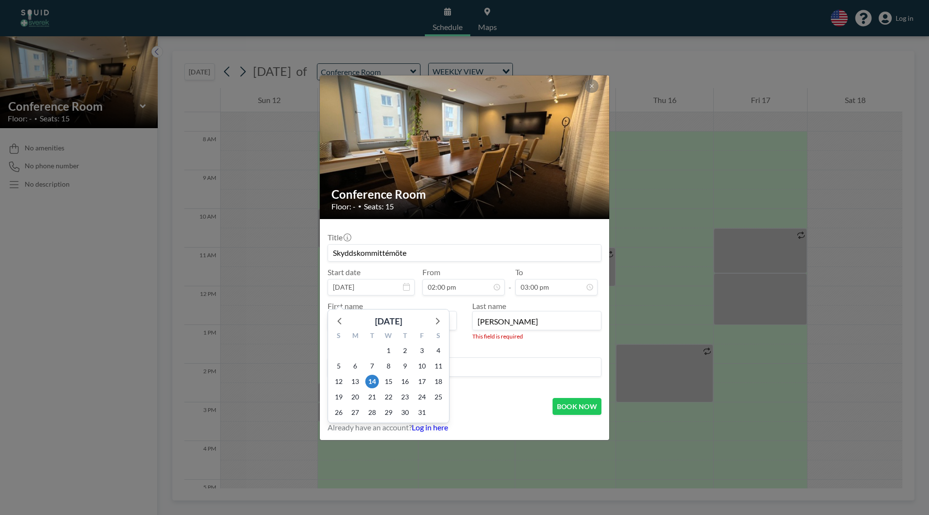
type input "[PERSON_NAME]"
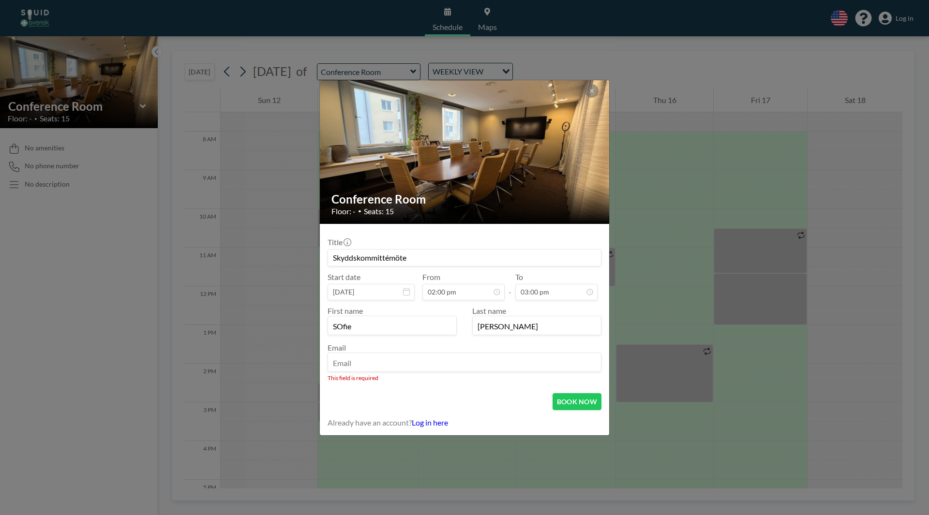
click at [363, 303] on div "First name [PERSON_NAME] Last name [PERSON_NAME] Email This field is required" at bounding box center [465, 343] width 274 height 85
click at [342, 327] on input "SOfie" at bounding box center [392, 326] width 128 height 16
type input "Sofie"
click at [382, 361] on input "email" at bounding box center [464, 363] width 273 height 16
type input "[EMAIL_ADDRESS][PERSON_NAME][DOMAIN_NAME]"
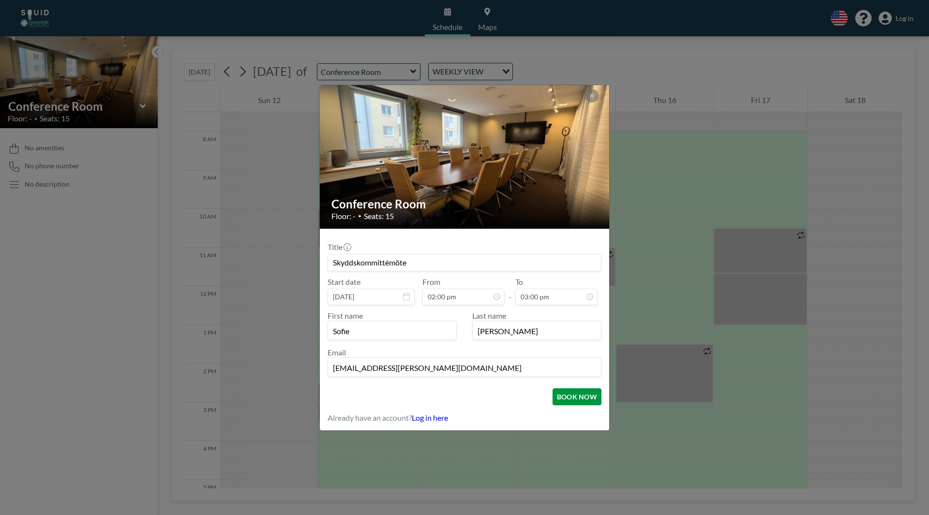
click at [584, 403] on button "BOOK NOW" at bounding box center [577, 397] width 49 height 17
